Goal: Task Accomplishment & Management: Complete application form

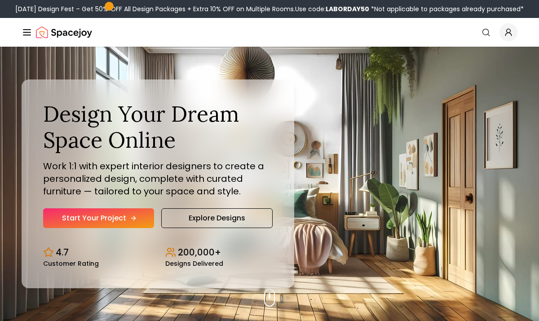
click at [92, 222] on link "Start Your Project" at bounding box center [98, 219] width 111 height 20
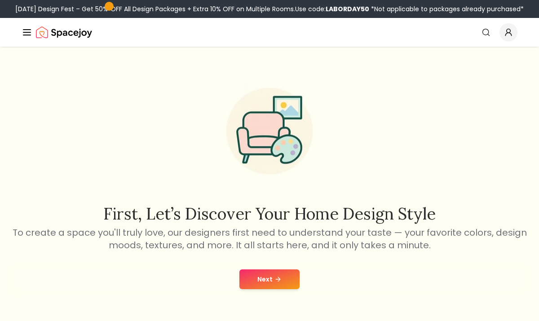
click at [269, 277] on button "Next" at bounding box center [270, 280] width 60 height 20
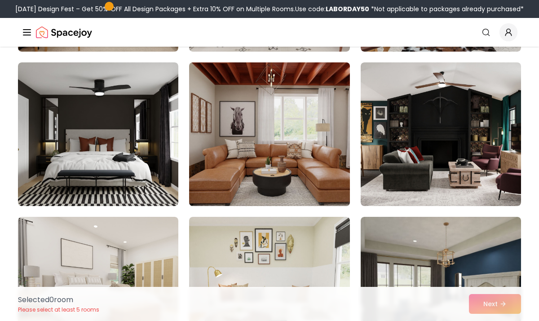
scroll to position [370, 0]
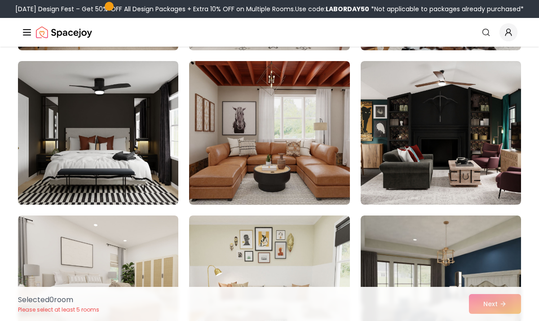
click at [492, 306] on div "Selected 0 room Please select at least 5 rooms Next" at bounding box center [270, 304] width 518 height 34
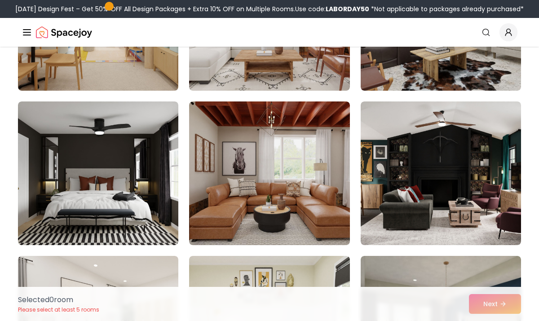
scroll to position [302, 0]
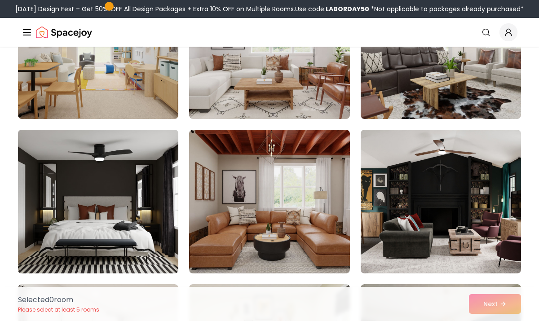
click at [155, 229] on img at bounding box center [98, 201] width 169 height 151
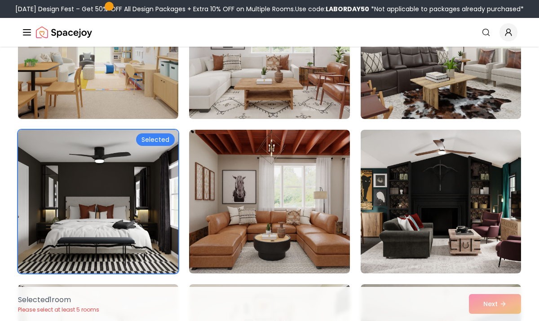
click at [488, 305] on div "Selected 1 room Please select at least 5 rooms Next" at bounding box center [270, 304] width 518 height 34
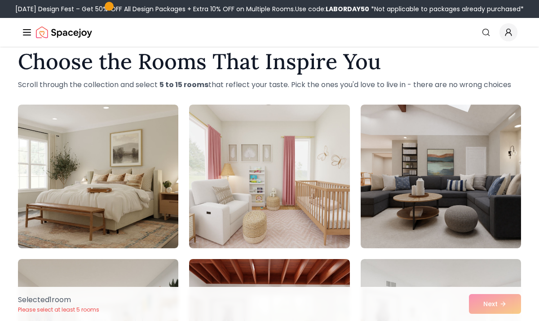
scroll to position [17, 0]
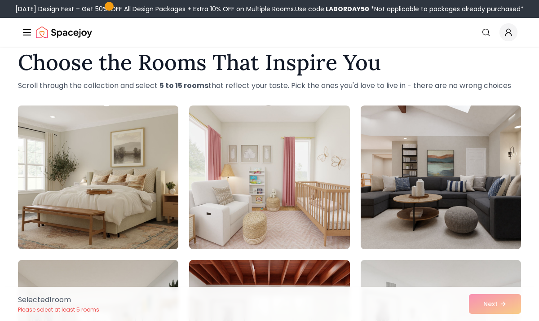
click at [136, 200] on img at bounding box center [98, 177] width 169 height 151
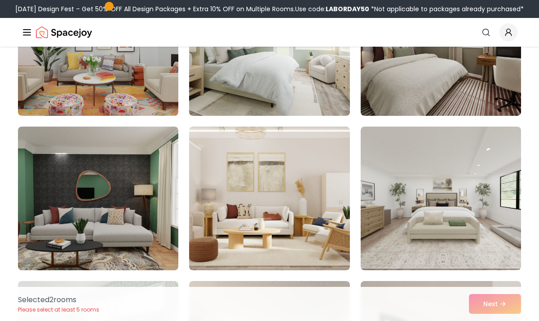
scroll to position [771, 0]
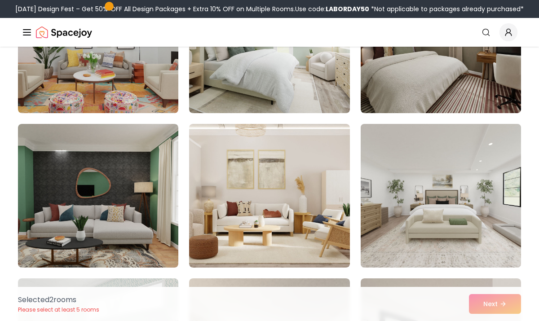
click at [398, 142] on img at bounding box center [441, 195] width 169 height 151
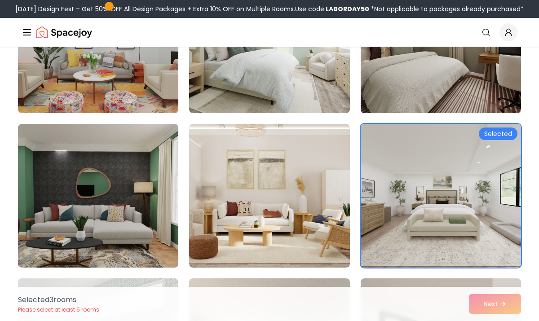
click at [409, 111] on img at bounding box center [441, 41] width 169 height 151
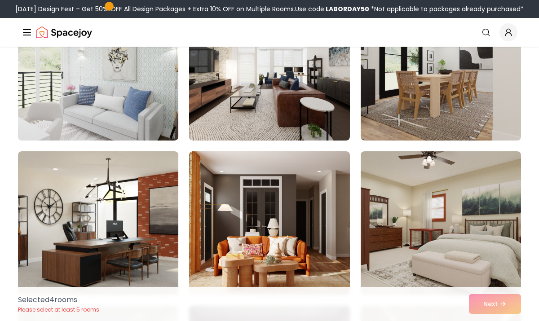
scroll to position [1131, 0]
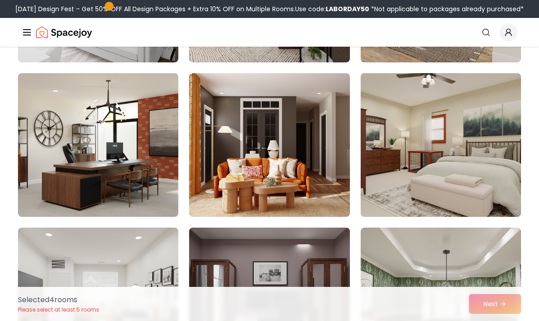
click at [415, 199] on img at bounding box center [441, 145] width 169 height 151
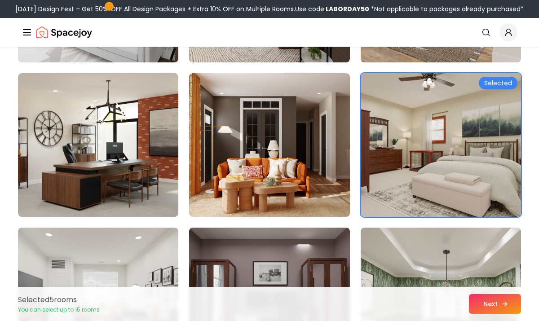
click at [489, 307] on button "Next" at bounding box center [495, 304] width 52 height 20
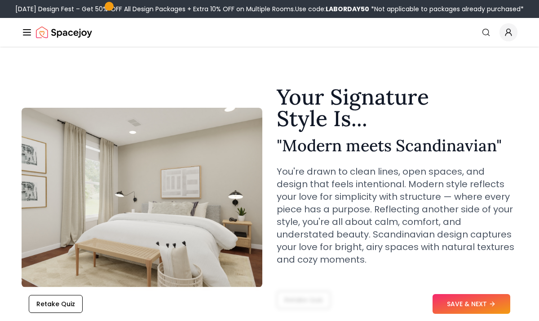
click at [33, 32] on div "Spacejoy" at bounding box center [57, 32] width 71 height 18
click at [28, 33] on icon "Global" at bounding box center [27, 32] width 11 height 11
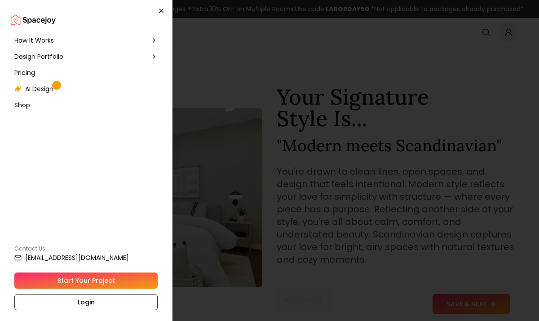
click at [164, 11] on icon "button" at bounding box center [161, 10] width 7 height 7
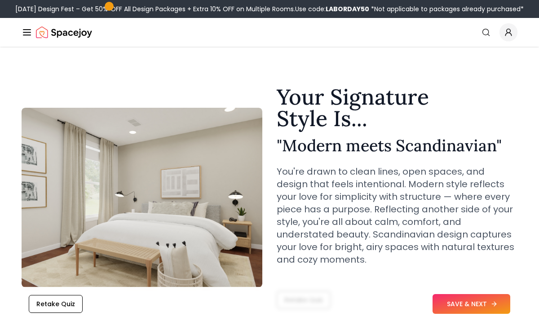
click at [455, 308] on button "SAVE & NEXT" at bounding box center [472, 304] width 78 height 20
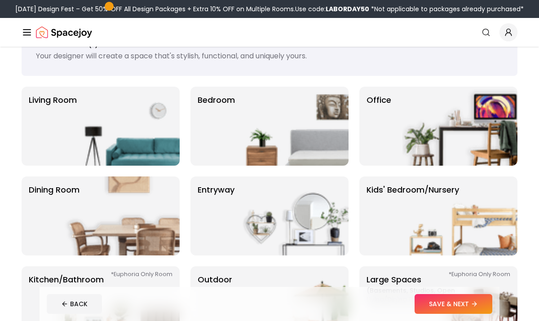
scroll to position [38, 0]
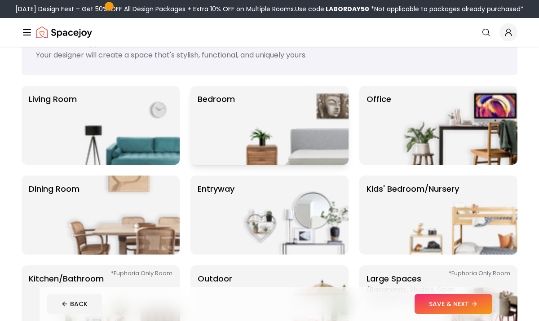
click at [284, 147] on img at bounding box center [291, 125] width 115 height 79
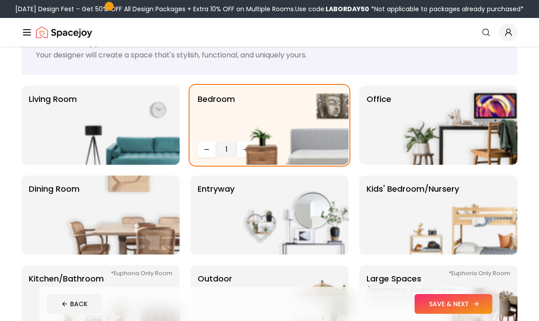
click at [453, 310] on button "SAVE & NEXT" at bounding box center [454, 304] width 78 height 20
